Goal: Information Seeking & Learning: Learn about a topic

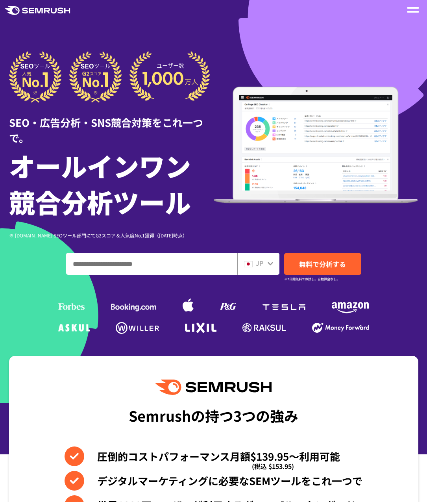
click at [405, 9] on div at bounding box center [413, 9] width 16 height 13
click at [408, 8] on span at bounding box center [413, 8] width 12 height 2
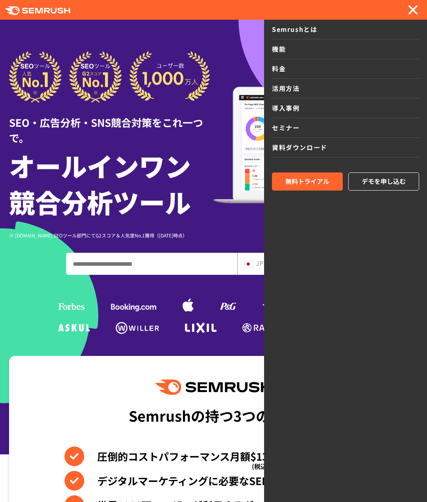
click at [290, 126] on link "セミナー" at bounding box center [345, 128] width 147 height 20
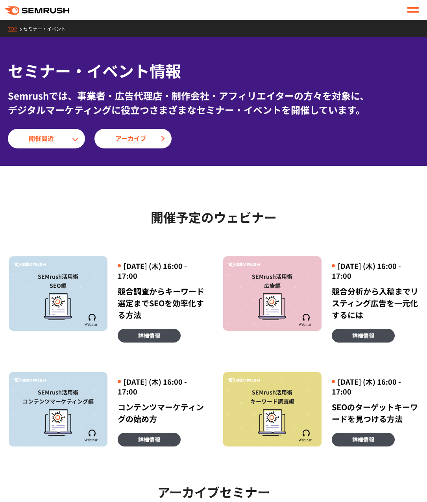
click at [405, 9] on div at bounding box center [413, 9] width 16 height 13
click at [409, 7] on span at bounding box center [413, 8] width 12 height 2
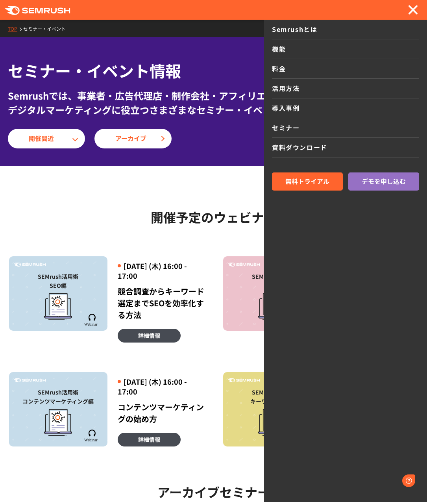
click at [285, 108] on link "導入事例" at bounding box center [345, 108] width 147 height 20
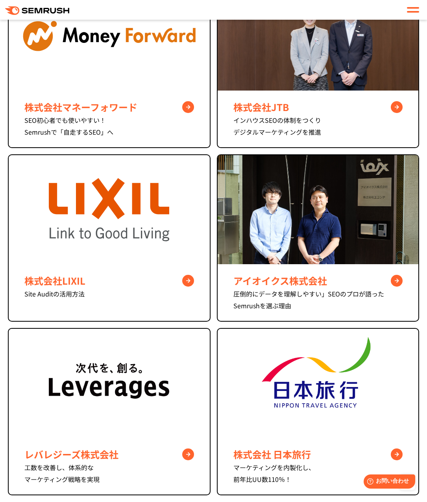
scroll to position [463, 0]
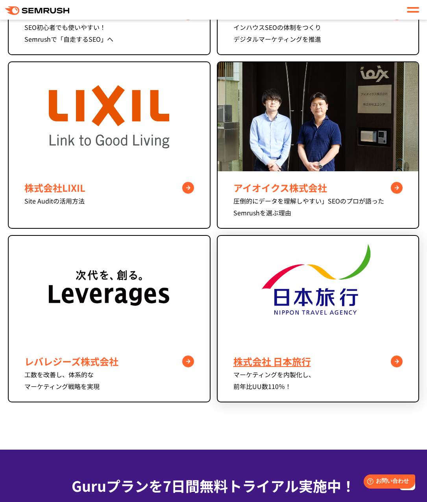
click at [281, 343] on img at bounding box center [318, 290] width 121 height 109
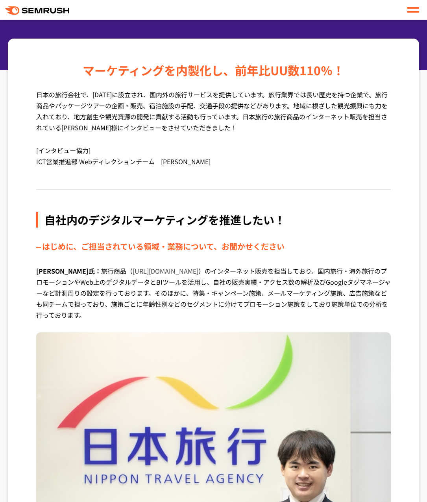
scroll to position [127, 0]
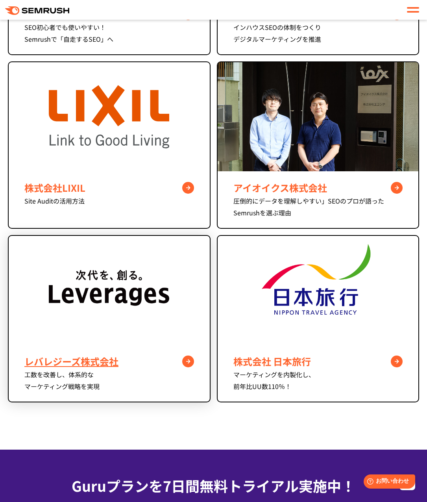
click at [123, 308] on img at bounding box center [109, 290] width 121 height 109
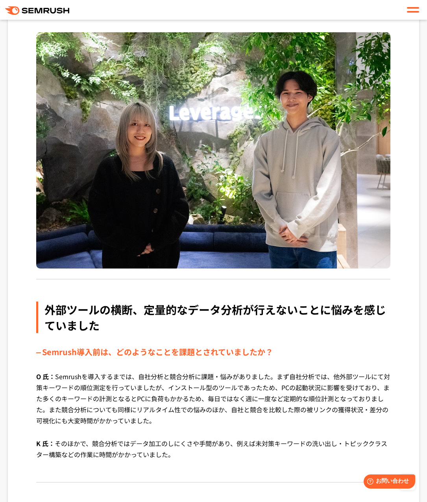
scroll to position [253, 0]
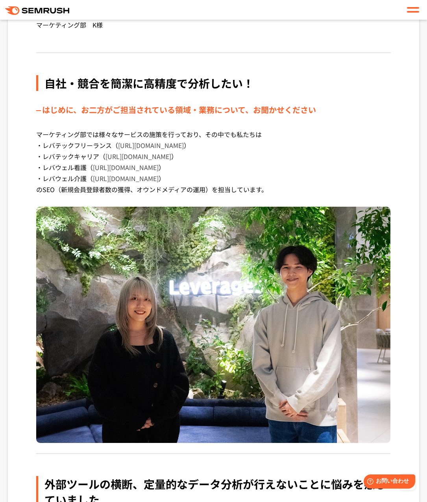
drag, startPoint x: 39, startPoint y: 138, endPoint x: 275, endPoint y: 193, distance: 241.6
click at [275, 193] on p "マーケティング部では様々なサービスの施策を行っており、その中でも私たちは ・レバテックフリーランス（ https://freelance.levtech.jp…" at bounding box center [213, 168] width 355 height 78
copy p "マーケティング部では様々なサービスの施策を行っており、その中でも私たちは ・レバテックフリーランス（ https://freelance.levtech.jp…"
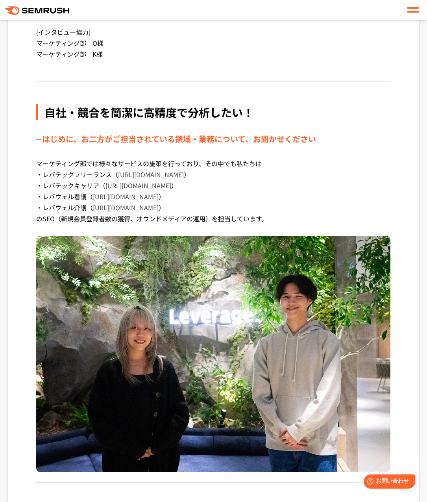
scroll to position [277, 0]
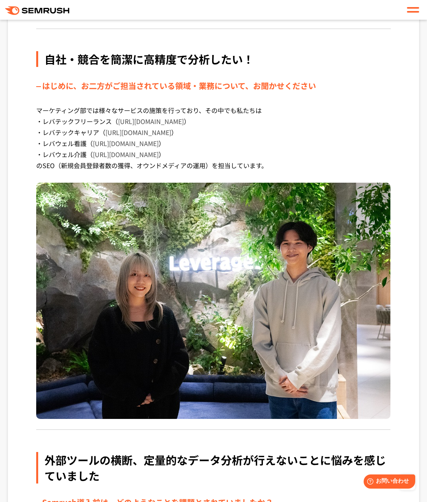
click at [317, 147] on p "マーケティング部では様々なサービスの施策を行っており、その中でも私たちは ・レバテックフリーランス（ https://freelance.levtech.jp…" at bounding box center [213, 144] width 355 height 78
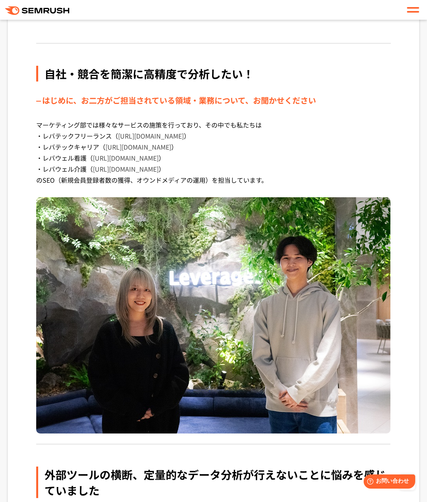
scroll to position [171, 0]
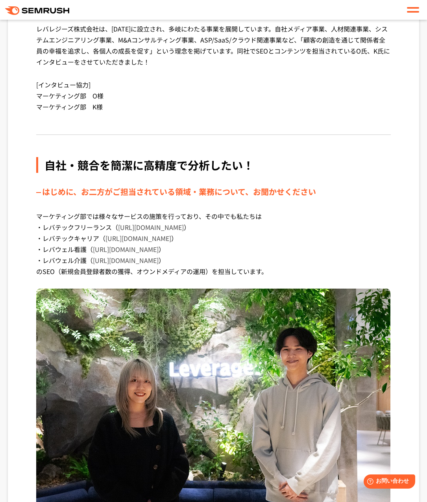
click at [410, 8] on span at bounding box center [413, 8] width 12 height 2
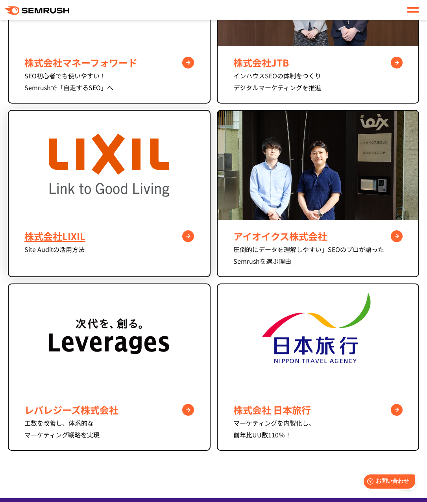
scroll to position [376, 0]
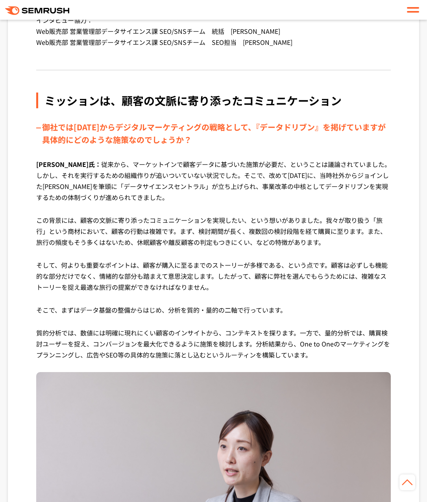
scroll to position [257, 0]
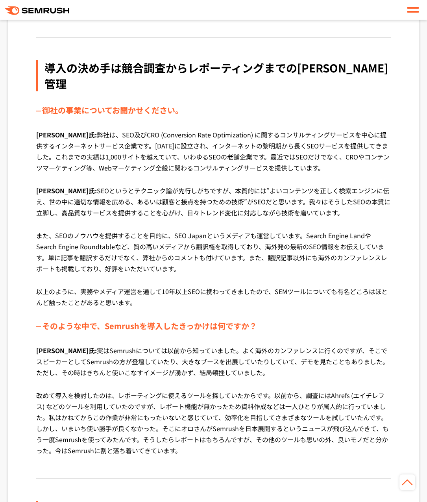
scroll to position [248, 0]
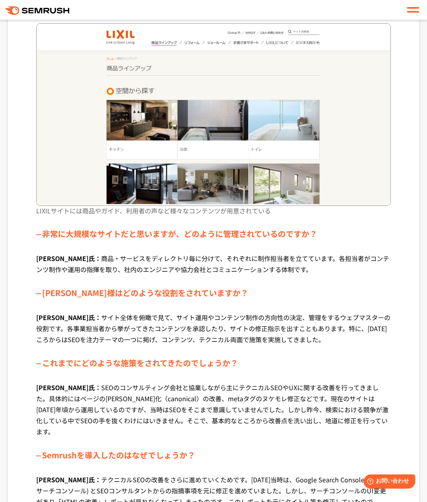
scroll to position [332, 0]
